Goal: Complete application form: Complete application form

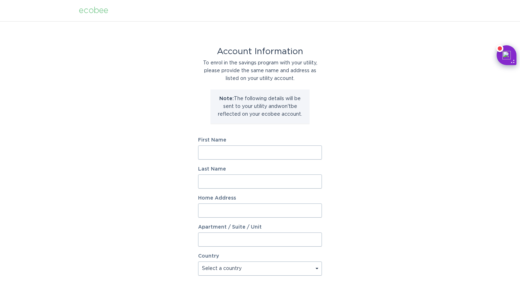
click at [241, 150] on input "First Name" at bounding box center [260, 152] width 124 height 14
type input "[PERSON_NAME]"
type input "2217 [PERSON_NAME] DR"
select select "US"
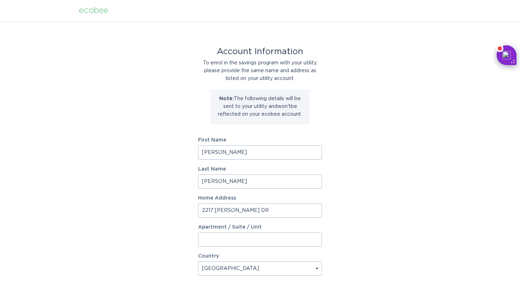
type input "PLANO"
type input "75023"
drag, startPoint x: 201, startPoint y: 153, endPoint x: 248, endPoint y: 152, distance: 47.1
click at [248, 152] on input "[PERSON_NAME]" at bounding box center [260, 152] width 124 height 14
click at [239, 183] on input "[PERSON_NAME]" at bounding box center [260, 182] width 124 height 14
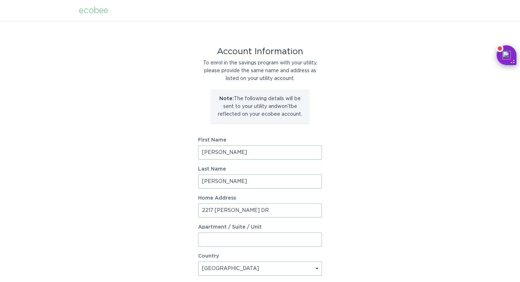
click at [231, 154] on input "[PERSON_NAME]" at bounding box center [260, 152] width 124 height 14
type input "[PERSON_NAME]"
click at [111, 216] on div "Account Information To enrol in the savings program with your utility, please p…" at bounding box center [260, 216] width 520 height 391
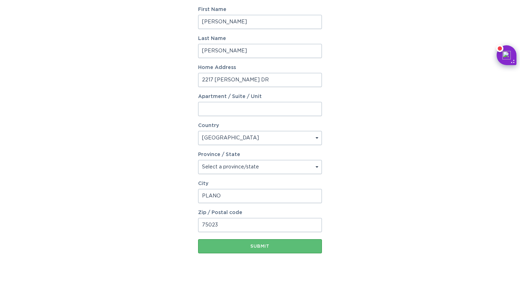
scroll to position [131, 0]
click at [222, 166] on select "Select a province/state [US_STATE] [US_STATE] [US_STATE] [US_STATE] [US_STATE] …" at bounding box center [260, 167] width 124 height 14
select select "[GEOGRAPHIC_DATA]"
click at [198, 160] on select "Select a province/state [US_STATE] [US_STATE] [US_STATE] [US_STATE] [US_STATE] …" at bounding box center [260, 167] width 124 height 14
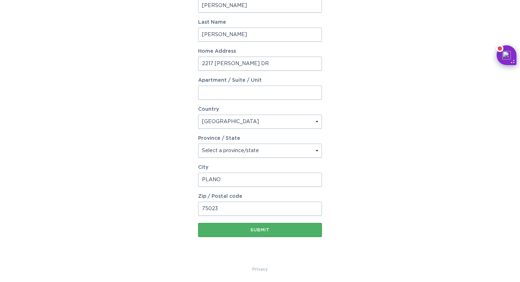
click at [238, 225] on button "Submit" at bounding box center [260, 230] width 124 height 14
